Goal: Navigation & Orientation: Find specific page/section

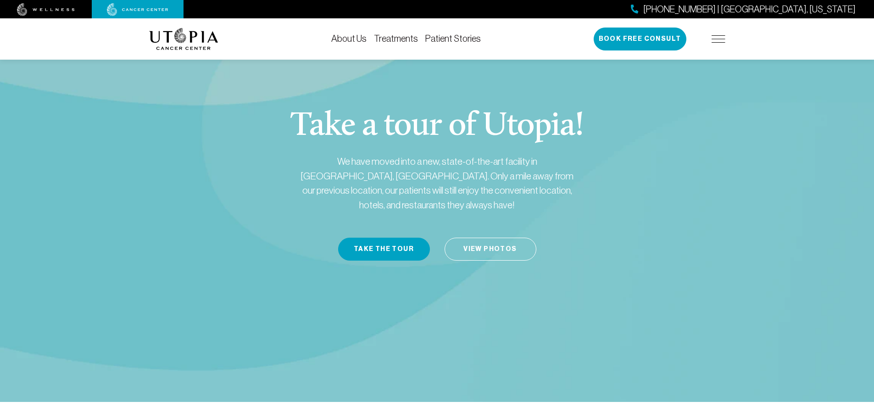
click at [724, 36] on div "[PHONE_NUMBER] | [GEOGRAPHIC_DATA], [US_STATE] Book Free Consult" at bounding box center [660, 39] width 132 height 23
click at [724, 40] on img at bounding box center [719, 38] width 14 height 7
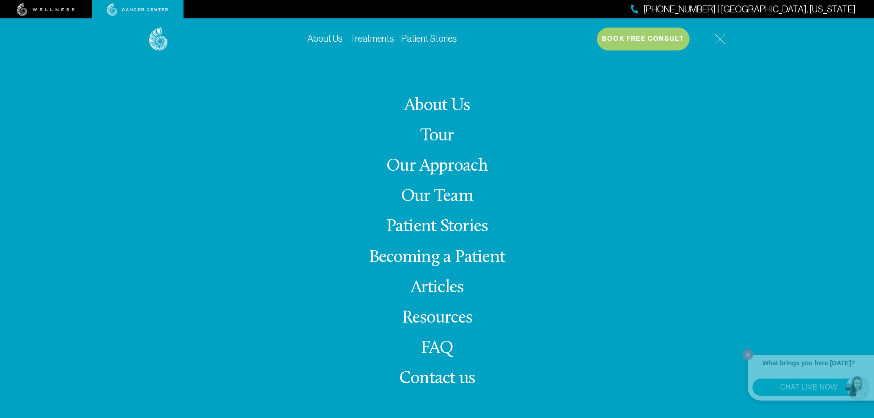
scroll to position [321, 0]
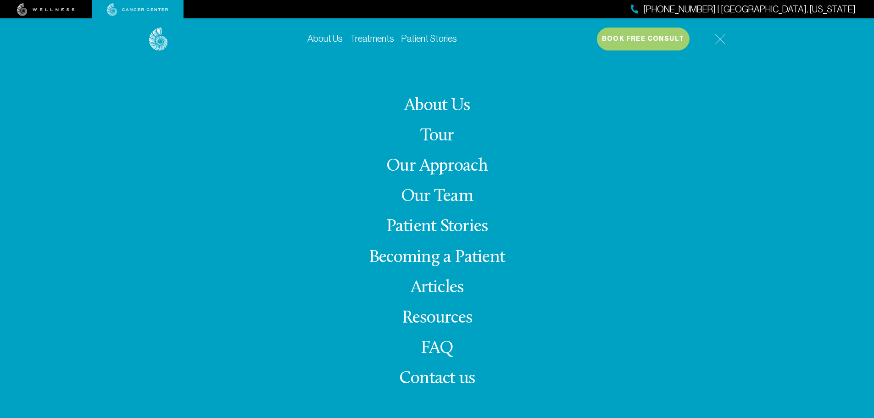
click at [451, 198] on link "Our Team" at bounding box center [437, 197] width 72 height 18
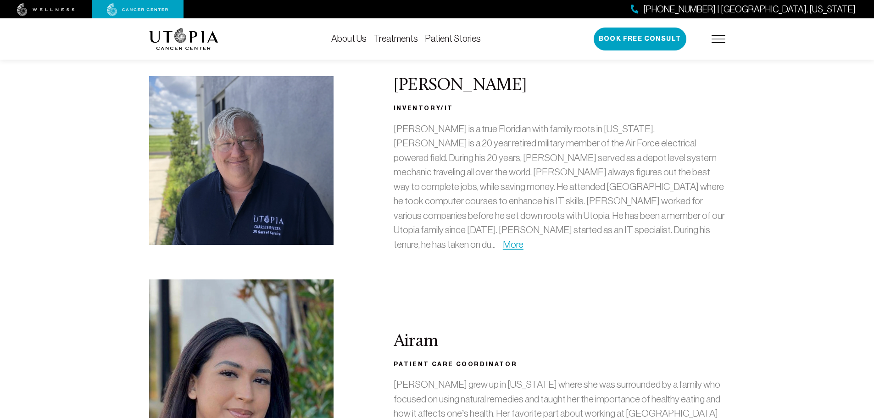
scroll to position [1422, 0]
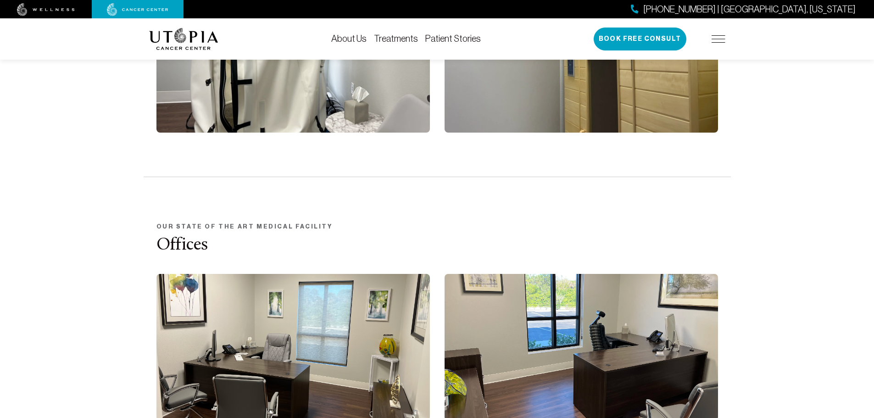
scroll to position [321, 0]
